Goal: Task Accomplishment & Management: Use online tool/utility

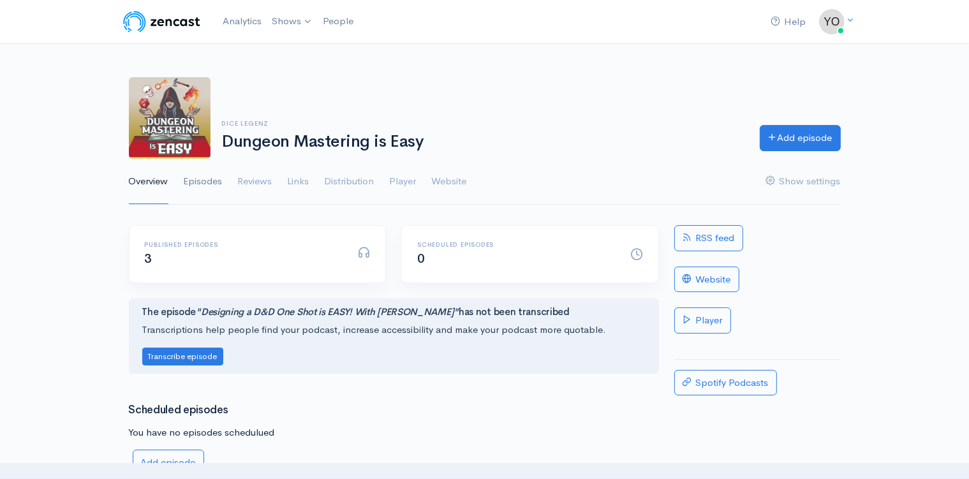
click at [208, 180] on link "Episodes" at bounding box center [203, 182] width 39 height 46
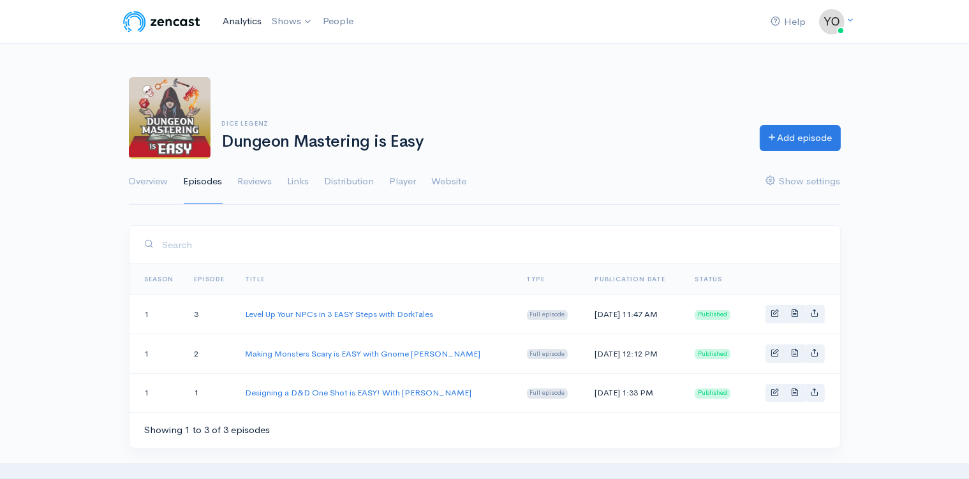
click at [242, 22] on link "Analytics" at bounding box center [242, 21] width 49 height 27
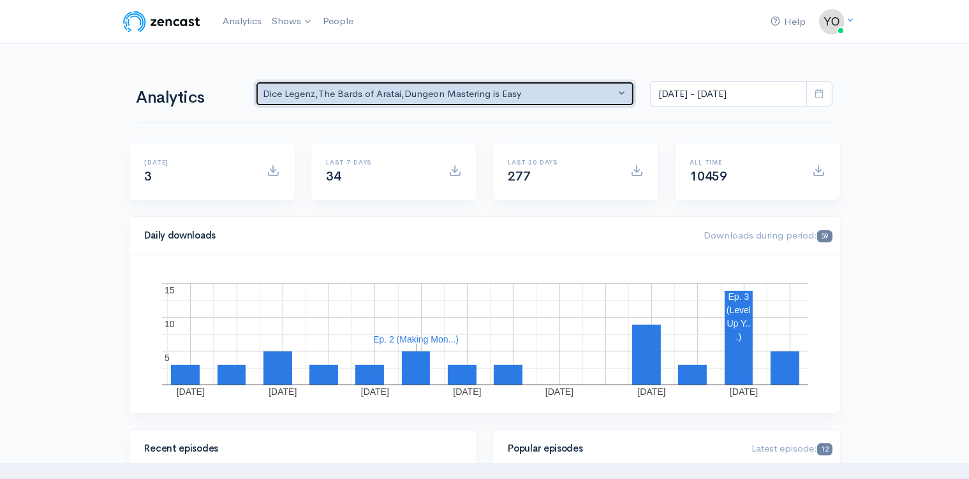
click at [623, 91] on button "Dice Legenz , The Bards of Aratai , Dungeon Mastering is Easy" at bounding box center [445, 94] width 380 height 26
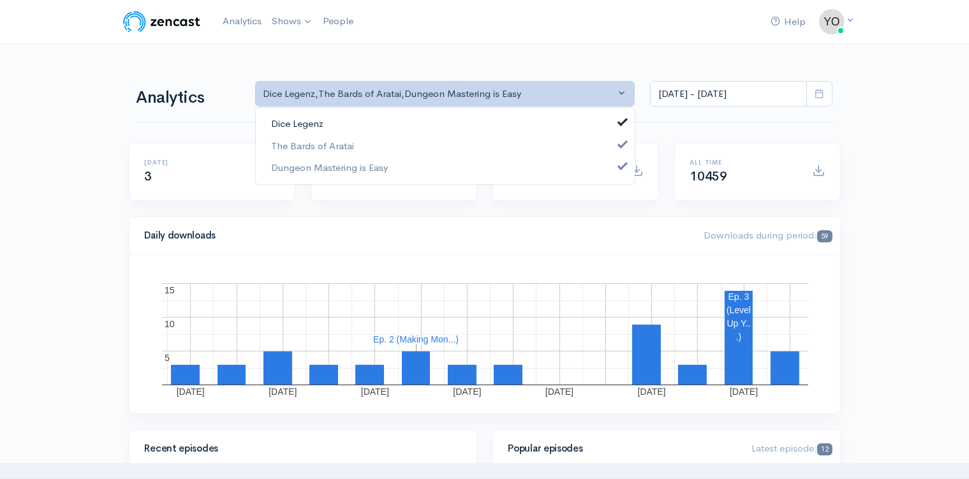
click at [621, 124] on span at bounding box center [622, 121] width 5 height 10
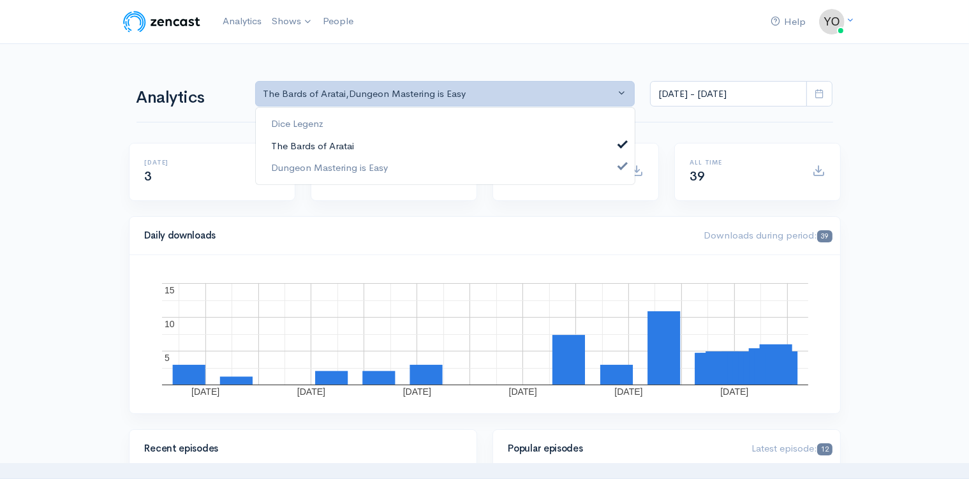
click at [623, 140] on span at bounding box center [622, 143] width 5 height 10
select select "15926"
